Goal: Navigation & Orientation: Understand site structure

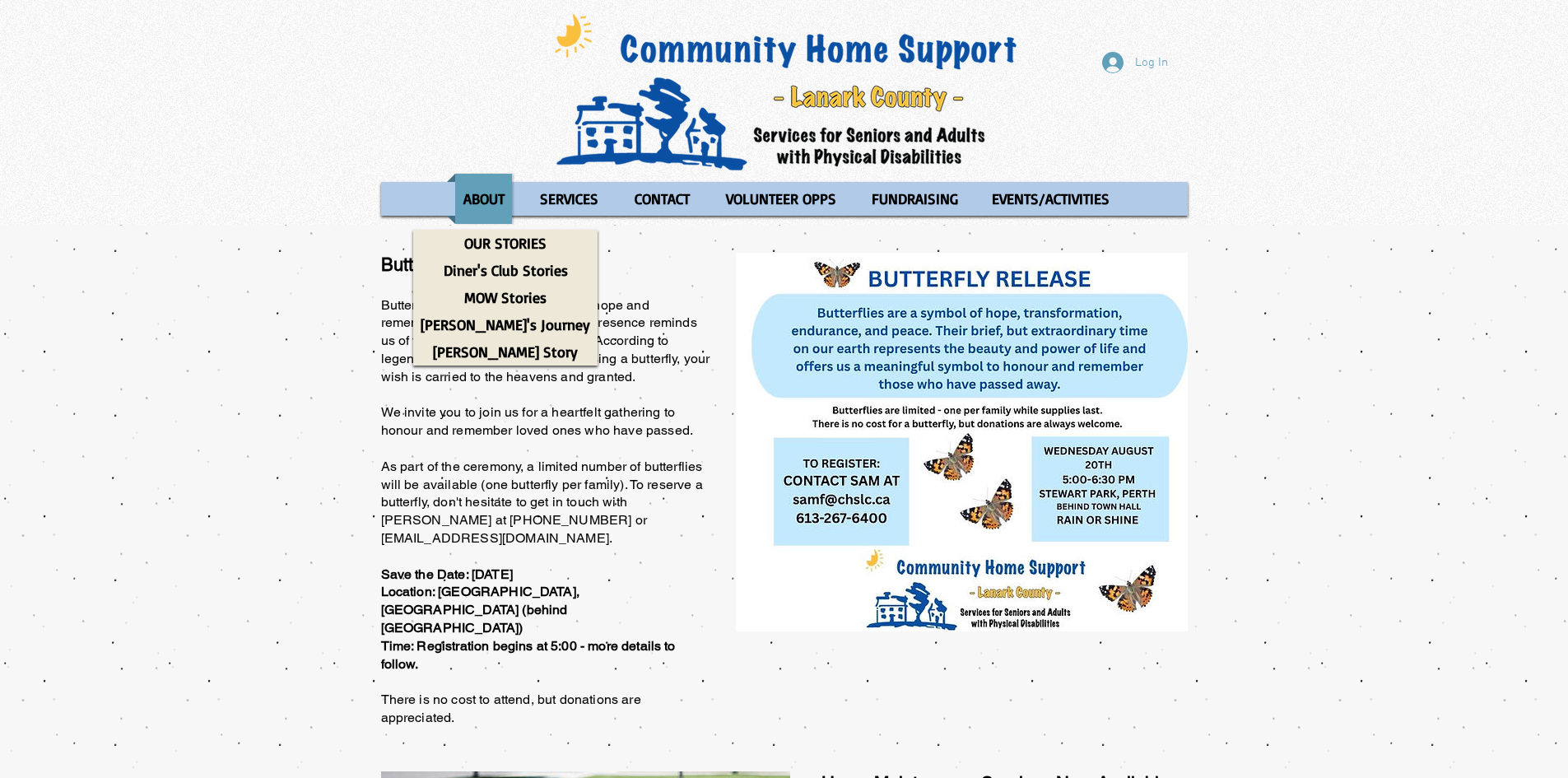
click at [250, 301] on div "main content" at bounding box center [784, 484] width 1568 height 519
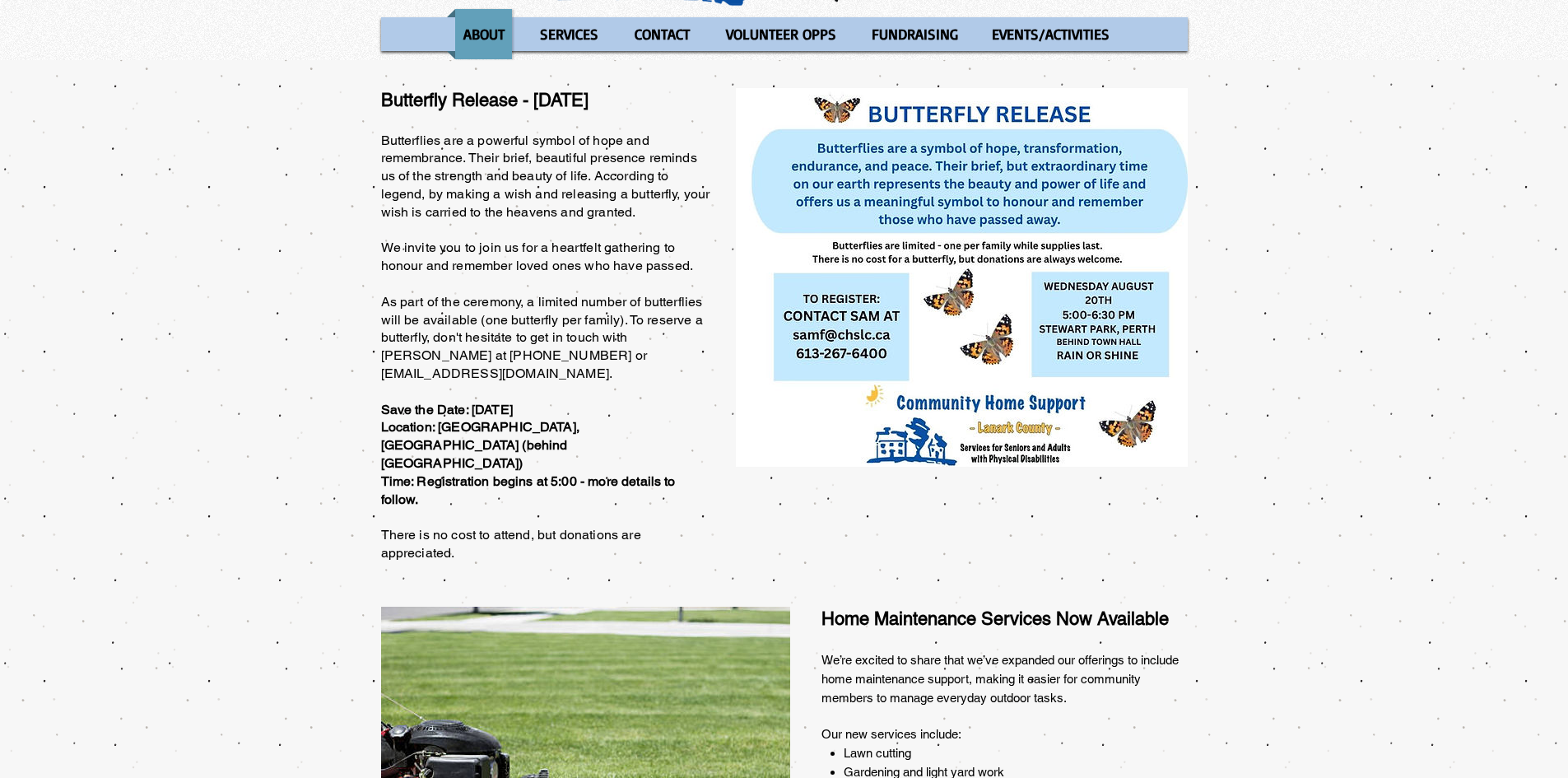
scroll to position [83, 0]
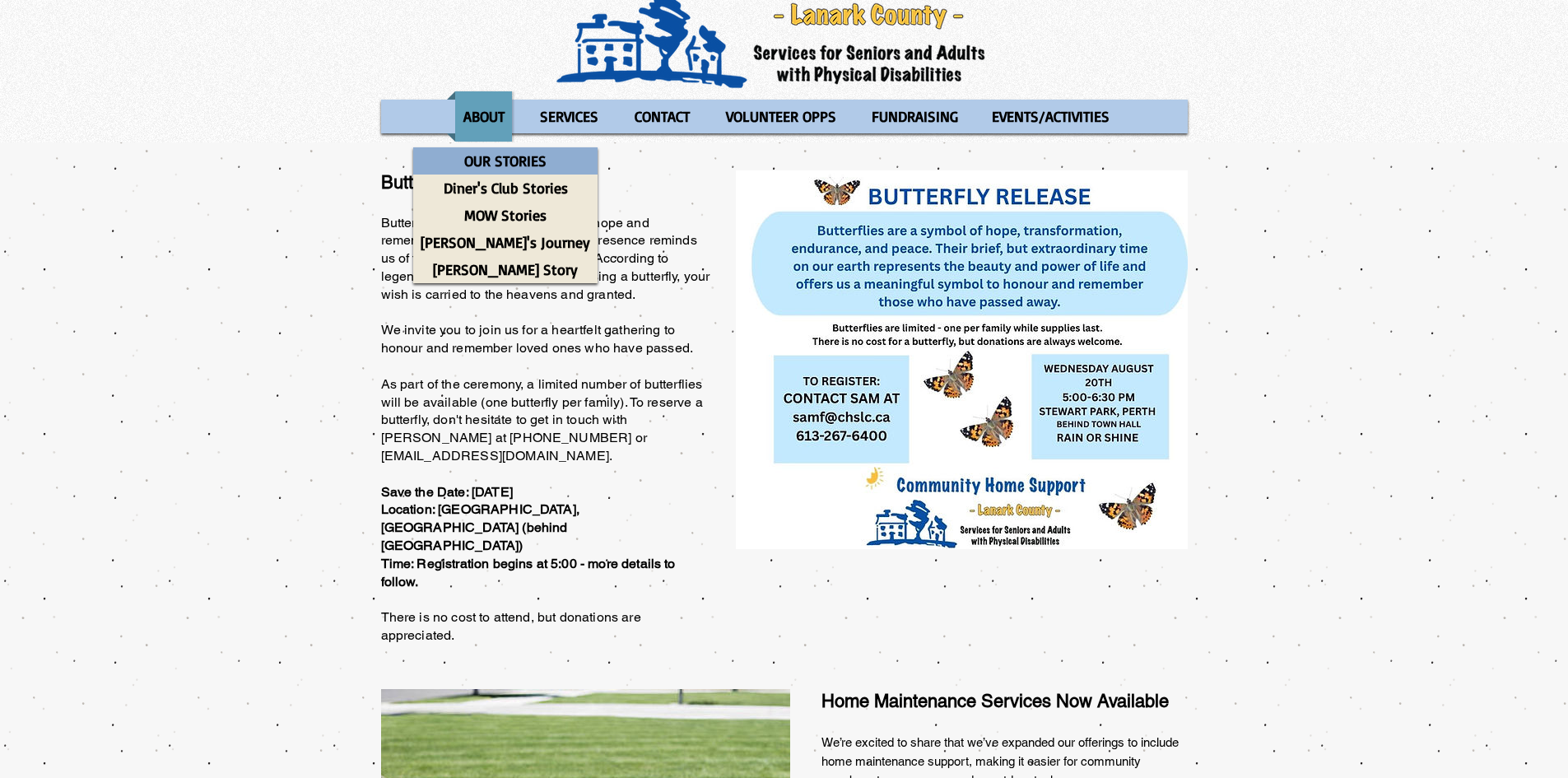
click at [496, 162] on p "OUR STORIES" at bounding box center [505, 162] width 97 height 28
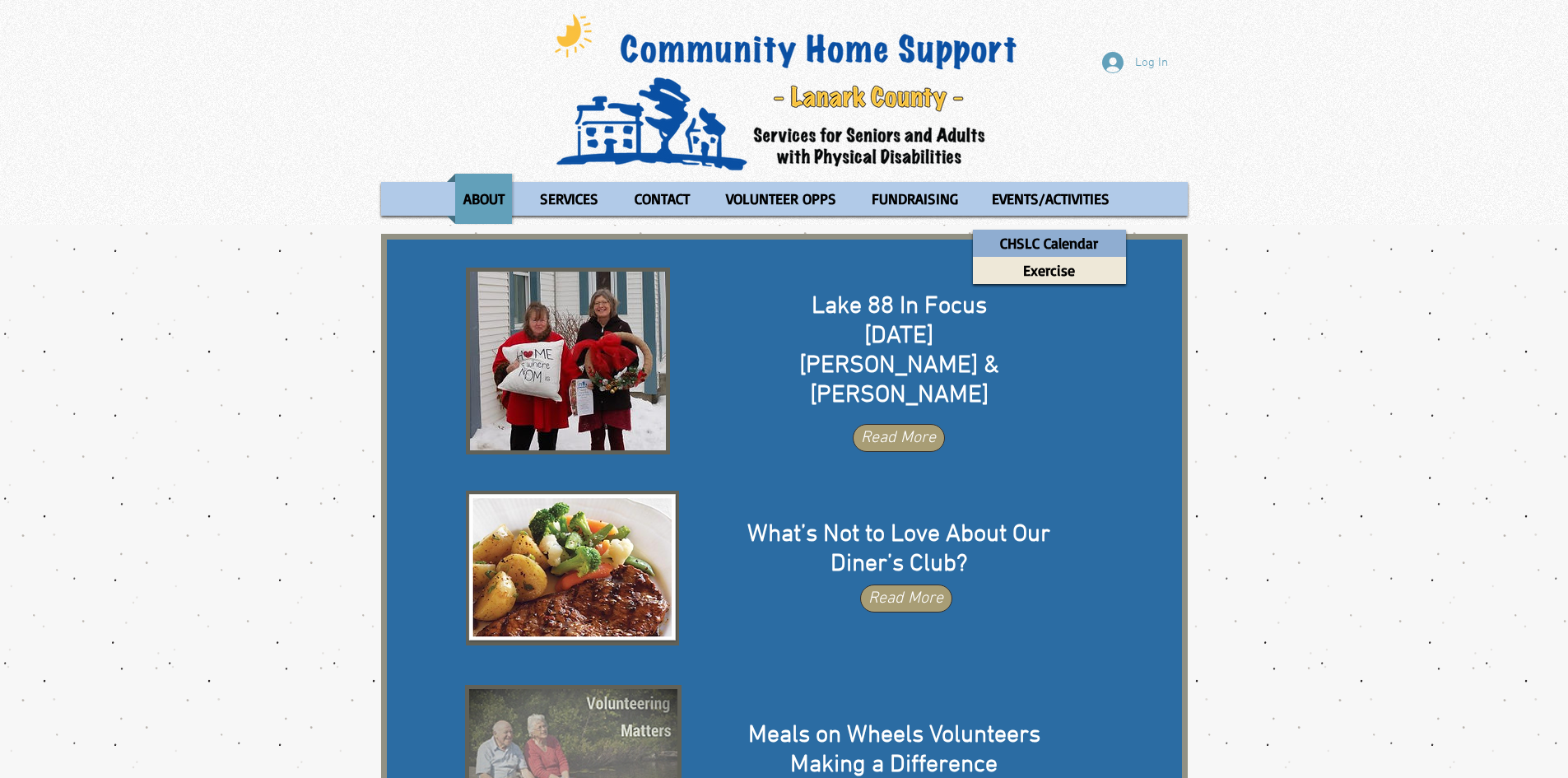
click at [1055, 236] on p "CHSLC Calendar" at bounding box center [1048, 243] width 113 height 28
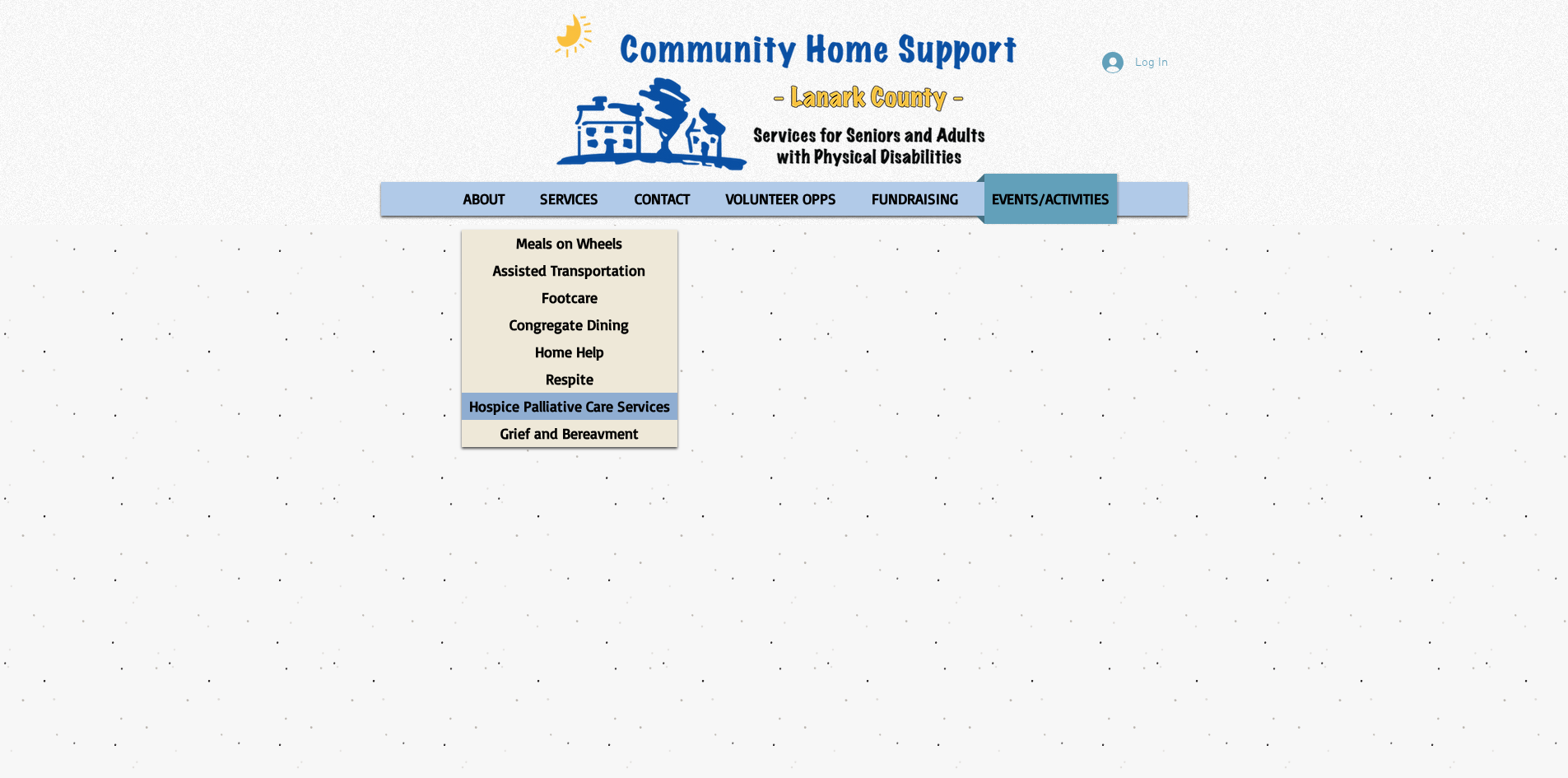
click at [593, 405] on p "Hospice Palliative Care Services" at bounding box center [569, 407] width 216 height 28
